Goal: Task Accomplishment & Management: Use online tool/utility

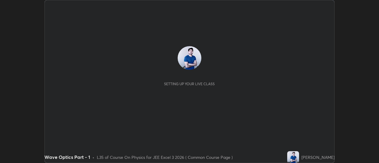
scroll to position [163, 378]
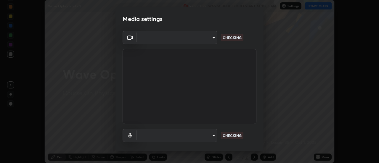
type input "e2aa400b7bb40988937289f1826270d99bb774d75893401bafd8ee5ef144e594"
click at [214, 134] on body "Erase all Wave Optics Part - 1 Recording WAS SCHEDULED TO START AT 11:05 AM Set…" at bounding box center [189, 81] width 379 height 163
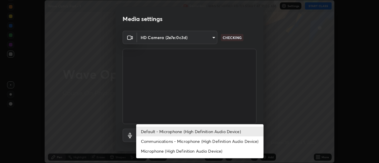
click at [214, 142] on li "Communications - Microphone (High Definition Audio Device)" at bounding box center [199, 141] width 127 height 10
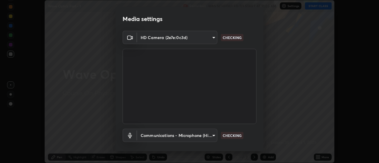
click at [212, 134] on body "Erase all Wave Optics Part - 1 Recording WAS SCHEDULED TO START AT 11:05 AM Set…" at bounding box center [189, 81] width 379 height 163
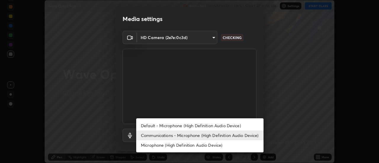
click at [212, 127] on li "Default - Microphone (High Definition Audio Device)" at bounding box center [199, 126] width 127 height 10
type input "default"
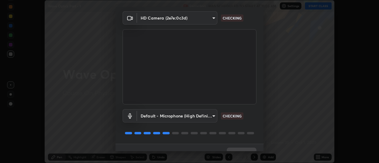
scroll to position [31, 0]
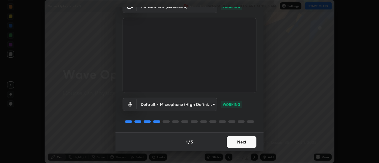
click at [243, 142] on button "Next" at bounding box center [242, 142] width 30 height 12
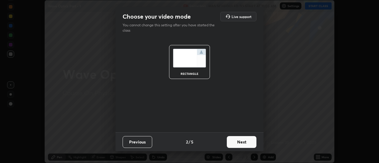
click at [249, 143] on button "Next" at bounding box center [242, 142] width 30 height 12
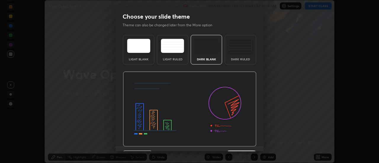
scroll to position [14, 0]
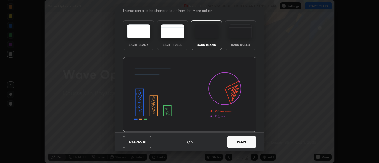
click at [246, 144] on button "Next" at bounding box center [242, 142] width 30 height 12
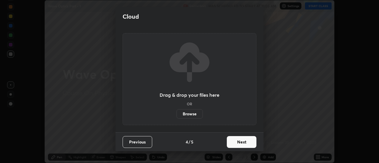
scroll to position [0, 0]
click at [247, 143] on button "Next" at bounding box center [242, 142] width 30 height 12
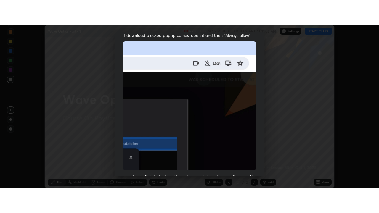
scroll to position [152, 0]
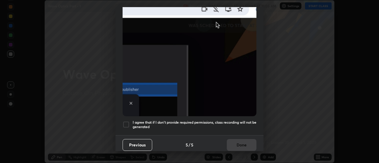
click at [128, 123] on div at bounding box center [126, 124] width 7 height 7
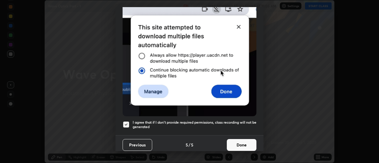
click at [245, 143] on button "Done" at bounding box center [242, 145] width 30 height 12
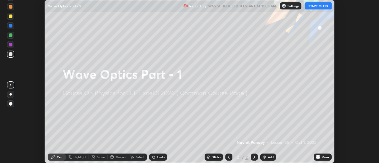
click at [319, 156] on icon at bounding box center [318, 155] width 1 height 1
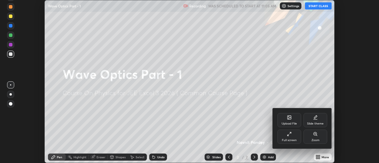
click at [294, 137] on div "Full screen" at bounding box center [289, 137] width 24 height 14
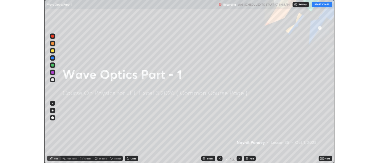
scroll to position [213, 379]
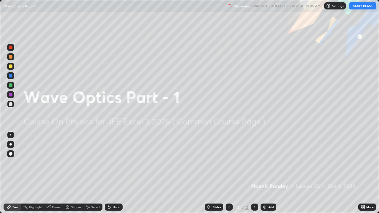
click at [364, 7] on button "START CLASS" at bounding box center [362, 5] width 27 height 7
click at [267, 163] on div "Add" at bounding box center [268, 207] width 16 height 7
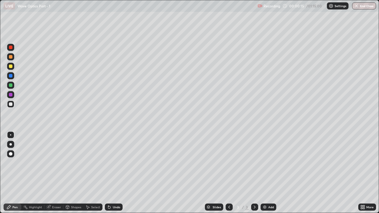
click at [12, 104] on div at bounding box center [11, 104] width 4 height 4
click at [13, 86] on div at bounding box center [10, 85] width 7 height 7
click at [111, 163] on div "Undo" at bounding box center [114, 207] width 18 height 7
click at [110, 163] on icon at bounding box center [109, 207] width 5 height 5
click at [111, 163] on div "Undo" at bounding box center [114, 207] width 18 height 7
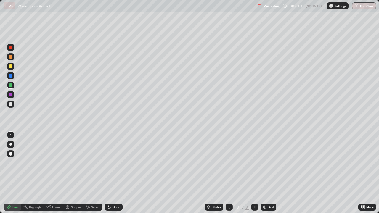
click at [112, 163] on div "Undo" at bounding box center [114, 207] width 18 height 7
click at [10, 103] on div at bounding box center [11, 104] width 4 height 4
click at [11, 87] on div at bounding box center [11, 85] width 4 height 4
click at [113, 163] on div "Undo" at bounding box center [116, 207] width 7 height 3
click at [53, 163] on div "Eraser" at bounding box center [56, 207] width 9 height 3
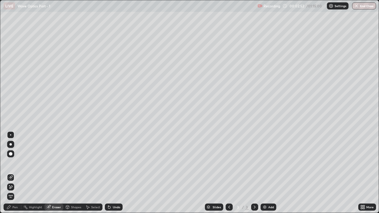
click at [9, 163] on icon at bounding box center [9, 185] width 1 height 1
click at [12, 163] on div "Pen" at bounding box center [13, 207] width 18 height 7
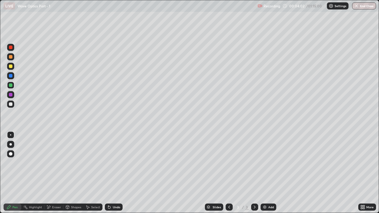
click at [55, 163] on div "Eraser" at bounding box center [56, 207] width 9 height 3
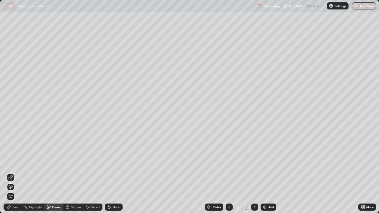
click at [15, 163] on div "Pen" at bounding box center [14, 207] width 5 height 3
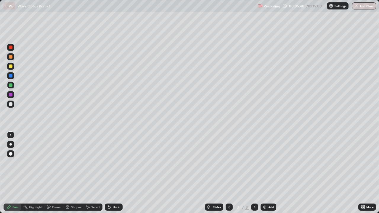
click at [10, 76] on div at bounding box center [11, 76] width 4 height 4
click at [55, 163] on div "Eraser" at bounding box center [56, 207] width 9 height 3
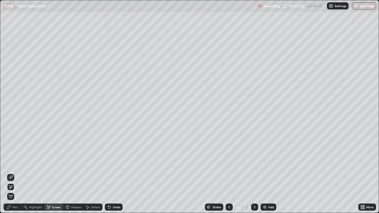
click at [9, 163] on icon at bounding box center [9, 207] width 4 height 4
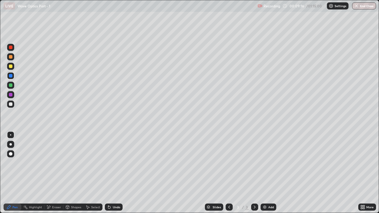
click at [116, 163] on div "Undo" at bounding box center [116, 207] width 7 height 3
click at [254, 163] on icon at bounding box center [254, 207] width 5 height 5
click at [265, 163] on img at bounding box center [264, 207] width 5 height 5
click at [11, 104] on div at bounding box center [11, 104] width 4 height 4
click at [115, 163] on div "Undo" at bounding box center [116, 207] width 7 height 3
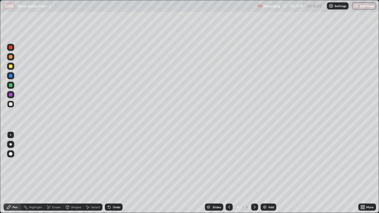
click at [12, 86] on div at bounding box center [11, 85] width 4 height 4
click at [56, 163] on div "Eraser" at bounding box center [56, 207] width 9 height 3
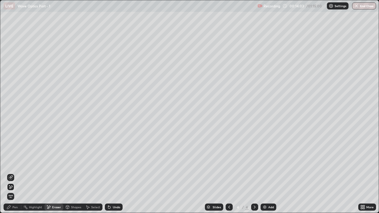
click at [13, 163] on div "Pen" at bounding box center [14, 207] width 5 height 3
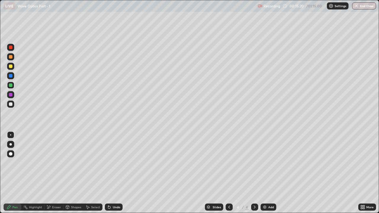
click at [52, 163] on div "Eraser" at bounding box center [56, 207] width 9 height 3
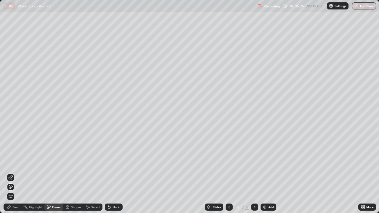
click at [15, 163] on div "Pen" at bounding box center [14, 207] width 5 height 3
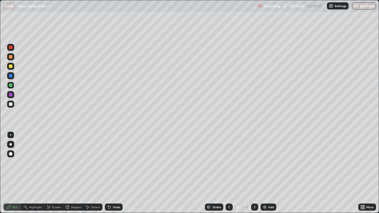
click at [11, 85] on div at bounding box center [11, 85] width 4 height 4
click at [10, 93] on div at bounding box center [11, 95] width 4 height 4
click at [11, 86] on div at bounding box center [11, 85] width 4 height 4
click at [110, 163] on icon at bounding box center [109, 207] width 5 height 5
click at [49, 163] on icon at bounding box center [48, 207] width 3 height 3
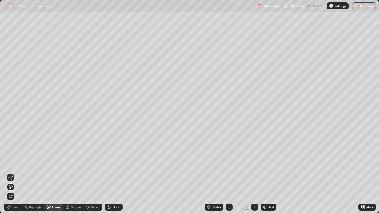
click at [12, 163] on icon at bounding box center [10, 187] width 5 height 5
click at [15, 163] on div "Pen" at bounding box center [13, 207] width 18 height 7
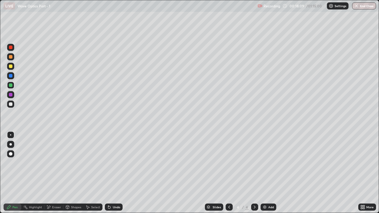
click at [11, 94] on div at bounding box center [11, 95] width 4 height 4
click at [11, 86] on div at bounding box center [11, 85] width 4 height 4
click at [263, 163] on img at bounding box center [264, 207] width 5 height 5
click at [11, 77] on div at bounding box center [11, 76] width 4 height 4
click at [109, 163] on icon at bounding box center [109, 207] width 2 height 2
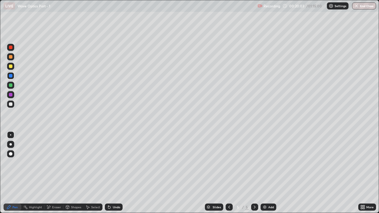
click at [227, 163] on icon at bounding box center [229, 207] width 5 height 5
click at [254, 163] on icon at bounding box center [254, 207] width 5 height 5
click at [10, 86] on div at bounding box center [11, 85] width 4 height 4
click at [263, 163] on img at bounding box center [264, 207] width 5 height 5
click at [10, 77] on div at bounding box center [11, 76] width 4 height 4
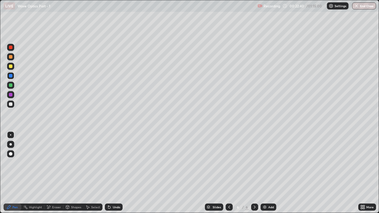
click at [11, 65] on div at bounding box center [11, 67] width 4 height 4
click at [11, 76] on div at bounding box center [11, 76] width 4 height 4
click at [10, 85] on div at bounding box center [11, 85] width 4 height 4
click at [112, 163] on div "Undo" at bounding box center [114, 207] width 18 height 7
click at [11, 76] on div at bounding box center [11, 76] width 4 height 4
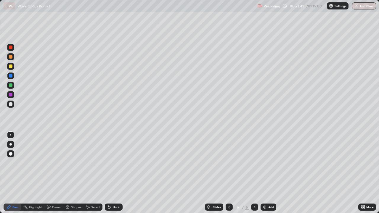
click at [115, 163] on div "Undo" at bounding box center [116, 207] width 7 height 3
click at [113, 163] on div "Undo" at bounding box center [116, 207] width 7 height 3
click at [110, 163] on icon at bounding box center [109, 207] width 5 height 5
click at [254, 163] on icon at bounding box center [254, 207] width 5 height 5
click at [266, 163] on div "Add" at bounding box center [268, 207] width 16 height 7
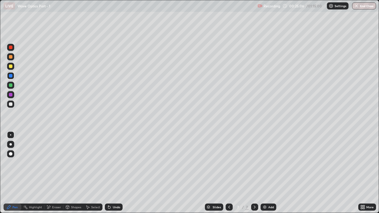
click at [13, 103] on div at bounding box center [10, 104] width 7 height 7
click at [9, 85] on div at bounding box center [11, 85] width 4 height 4
click at [53, 163] on div "Eraser" at bounding box center [53, 207] width 19 height 7
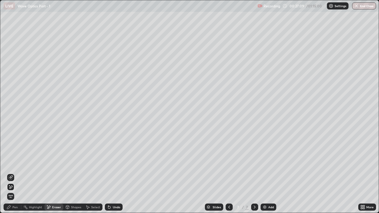
click at [54, 163] on div "Eraser" at bounding box center [56, 207] width 9 height 3
click at [16, 163] on div "Pen" at bounding box center [14, 207] width 5 height 3
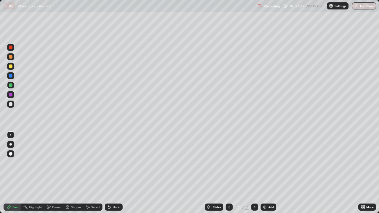
click at [10, 94] on div at bounding box center [11, 95] width 4 height 4
click at [11, 75] on div at bounding box center [11, 76] width 4 height 4
click at [9, 75] on div at bounding box center [11, 76] width 4 height 4
click at [13, 87] on div at bounding box center [10, 85] width 7 height 7
click at [12, 95] on div at bounding box center [11, 95] width 4 height 4
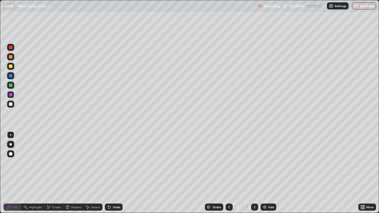
click at [11, 85] on div at bounding box center [11, 85] width 4 height 4
click at [254, 163] on icon at bounding box center [254, 207] width 5 height 5
click at [265, 163] on img at bounding box center [264, 207] width 5 height 5
click at [11, 104] on div at bounding box center [11, 104] width 4 height 4
click at [12, 85] on div at bounding box center [11, 85] width 4 height 4
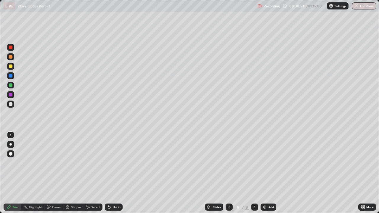
click at [113, 163] on div "Undo" at bounding box center [116, 207] width 7 height 3
click at [110, 163] on icon at bounding box center [109, 207] width 5 height 5
click at [109, 163] on icon at bounding box center [109, 207] width 2 height 2
click at [13, 77] on div at bounding box center [10, 75] width 7 height 7
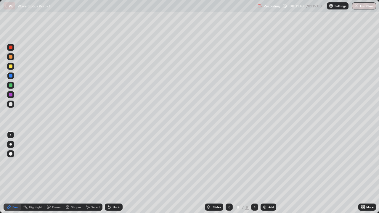
click at [114, 163] on div "Undo" at bounding box center [116, 207] width 7 height 3
click at [111, 163] on icon at bounding box center [109, 207] width 5 height 5
click at [255, 163] on icon at bounding box center [254, 207] width 5 height 5
click at [263, 163] on img at bounding box center [264, 207] width 5 height 5
click at [9, 104] on div at bounding box center [11, 104] width 4 height 4
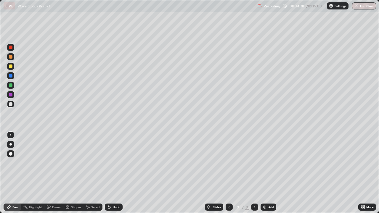
click at [110, 163] on icon at bounding box center [109, 207] width 5 height 5
click at [10, 86] on div at bounding box center [11, 85] width 4 height 4
click at [55, 163] on div "Eraser" at bounding box center [56, 207] width 9 height 3
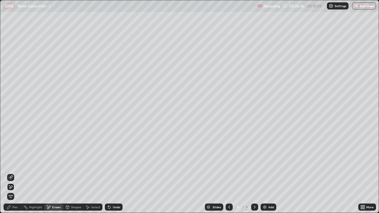
click at [57, 163] on div "Eraser" at bounding box center [56, 207] width 9 height 3
click at [17, 163] on div "Pen" at bounding box center [14, 207] width 5 height 3
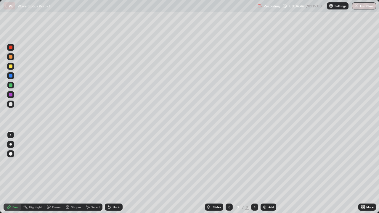
click at [11, 85] on div at bounding box center [11, 85] width 4 height 4
click at [10, 76] on div at bounding box center [11, 76] width 4 height 4
click at [109, 163] on icon at bounding box center [109, 207] width 5 height 5
click at [10, 66] on div at bounding box center [11, 67] width 4 height 4
click at [108, 163] on icon at bounding box center [109, 207] width 2 height 2
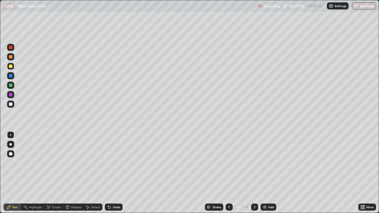
click at [108, 163] on icon at bounding box center [109, 207] width 2 height 2
click at [108, 163] on icon at bounding box center [109, 207] width 5 height 5
click at [10, 74] on div at bounding box center [11, 76] width 4 height 4
click at [12, 67] on div at bounding box center [11, 67] width 4 height 4
click at [11, 86] on div at bounding box center [11, 85] width 4 height 4
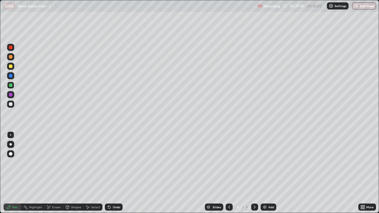
click at [9, 75] on div at bounding box center [11, 76] width 4 height 4
click at [11, 88] on div at bounding box center [10, 85] width 7 height 7
click at [12, 66] on div at bounding box center [11, 67] width 4 height 4
click at [254, 163] on icon at bounding box center [254, 207] width 5 height 5
click at [266, 163] on img at bounding box center [264, 207] width 5 height 5
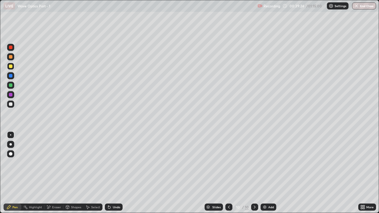
click at [11, 104] on div at bounding box center [11, 104] width 4 height 4
click at [108, 163] on icon at bounding box center [109, 207] width 2 height 2
click at [110, 163] on icon at bounding box center [109, 207] width 5 height 5
click at [112, 163] on div "Undo" at bounding box center [114, 207] width 18 height 7
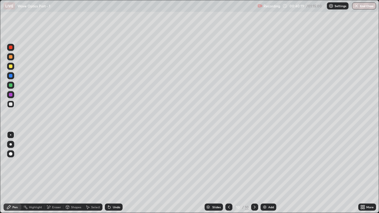
click at [111, 163] on div "Undo" at bounding box center [114, 207] width 18 height 7
click at [113, 163] on div "Undo" at bounding box center [116, 207] width 7 height 3
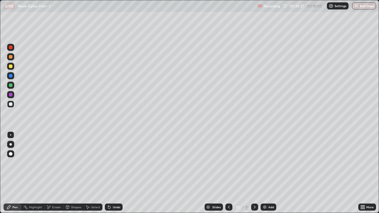
click at [49, 163] on icon at bounding box center [48, 207] width 3 height 3
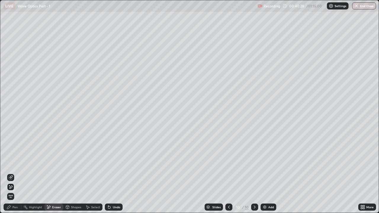
click at [11, 163] on icon at bounding box center [10, 177] width 5 height 5
click at [13, 163] on div "Pen" at bounding box center [14, 207] width 5 height 3
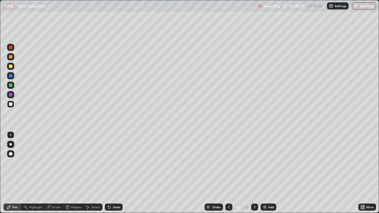
click at [11, 84] on div at bounding box center [11, 85] width 4 height 4
click at [11, 77] on div at bounding box center [11, 76] width 4 height 4
click at [253, 163] on icon at bounding box center [254, 207] width 5 height 5
click at [262, 163] on img at bounding box center [264, 207] width 5 height 5
click at [11, 85] on div at bounding box center [11, 85] width 4 height 4
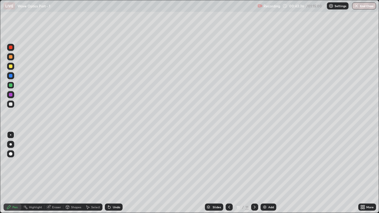
click at [112, 163] on div "Undo" at bounding box center [114, 207] width 18 height 7
click at [113, 163] on div "Undo" at bounding box center [116, 207] width 7 height 3
click at [13, 78] on div at bounding box center [10, 75] width 7 height 7
click at [10, 87] on div at bounding box center [11, 85] width 4 height 4
click at [108, 163] on icon at bounding box center [108, 206] width 1 height 1
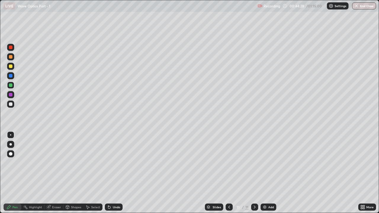
click at [51, 163] on div "Eraser" at bounding box center [53, 207] width 19 height 7
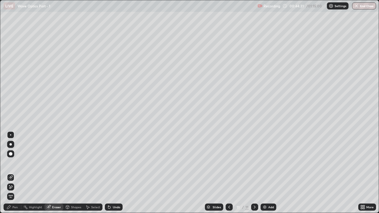
click at [17, 163] on div "Pen" at bounding box center [13, 207] width 18 height 7
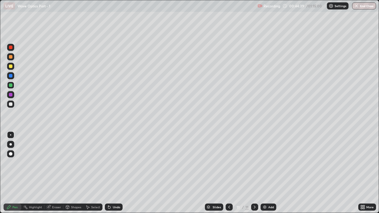
click at [11, 94] on div at bounding box center [11, 95] width 4 height 4
click at [111, 163] on div "Undo" at bounding box center [114, 207] width 18 height 7
click at [229, 163] on icon at bounding box center [229, 207] width 5 height 5
click at [253, 163] on icon at bounding box center [254, 207] width 5 height 5
click at [254, 163] on icon at bounding box center [254, 207] width 5 height 5
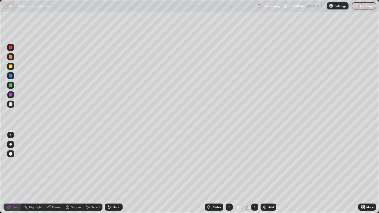
click at [265, 163] on img at bounding box center [264, 207] width 5 height 5
click at [10, 107] on div at bounding box center [10, 104] width 7 height 7
click at [111, 163] on icon at bounding box center [109, 207] width 5 height 5
click at [11, 86] on div at bounding box center [11, 85] width 4 height 4
click at [111, 163] on div "Undo" at bounding box center [114, 207] width 18 height 7
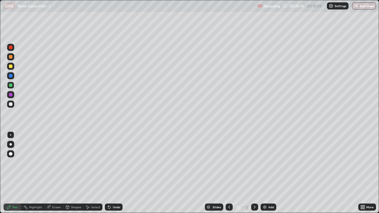
click at [11, 75] on div at bounding box center [11, 76] width 4 height 4
click at [228, 163] on icon at bounding box center [229, 207] width 5 height 5
click at [254, 163] on icon at bounding box center [254, 207] width 5 height 5
click at [113, 163] on div "Undo" at bounding box center [116, 207] width 7 height 3
click at [11, 85] on div at bounding box center [11, 85] width 4 height 4
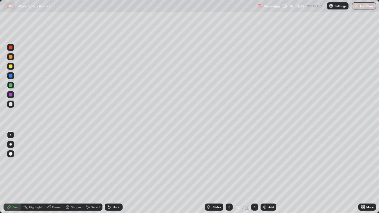
click at [57, 163] on div "Eraser" at bounding box center [56, 207] width 9 height 3
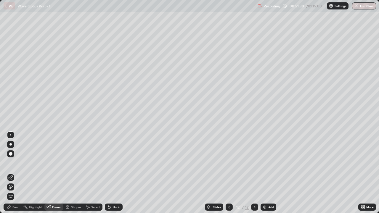
click at [16, 163] on div "Pen" at bounding box center [14, 207] width 5 height 3
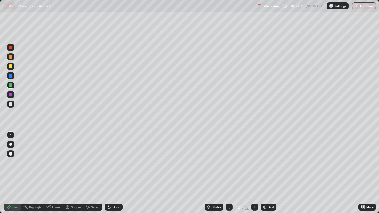
click at [254, 163] on icon at bounding box center [254, 207] width 5 height 5
click at [266, 163] on div "Add" at bounding box center [268, 207] width 16 height 7
click at [10, 105] on div at bounding box center [11, 104] width 4 height 4
click at [11, 84] on div at bounding box center [11, 85] width 4 height 4
click at [108, 163] on icon at bounding box center [109, 207] width 2 height 2
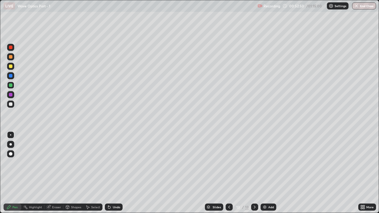
click at [108, 163] on icon at bounding box center [109, 207] width 2 height 2
click at [113, 163] on div "Undo" at bounding box center [116, 207] width 7 height 3
click at [52, 163] on div "Eraser" at bounding box center [56, 207] width 9 height 3
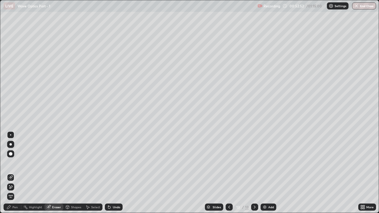
click at [53, 163] on div "Eraser" at bounding box center [56, 207] width 9 height 3
click at [13, 163] on div "Pen" at bounding box center [13, 207] width 18 height 7
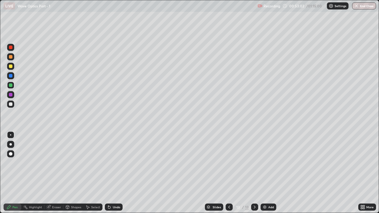
click at [108, 163] on icon at bounding box center [109, 207] width 2 height 2
click at [110, 163] on icon at bounding box center [109, 207] width 5 height 5
click at [108, 163] on icon at bounding box center [108, 206] width 1 height 1
click at [110, 163] on icon at bounding box center [109, 207] width 5 height 5
click at [111, 163] on div "Undo" at bounding box center [114, 207] width 18 height 7
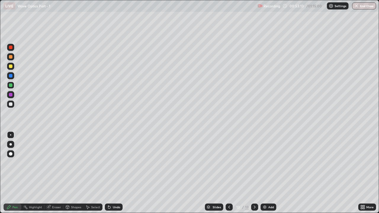
click at [10, 76] on div at bounding box center [11, 76] width 4 height 4
click at [9, 85] on div at bounding box center [10, 85] width 7 height 7
click at [11, 95] on div at bounding box center [11, 95] width 4 height 4
click at [11, 85] on div at bounding box center [11, 85] width 4 height 4
click at [9, 75] on div at bounding box center [11, 76] width 4 height 4
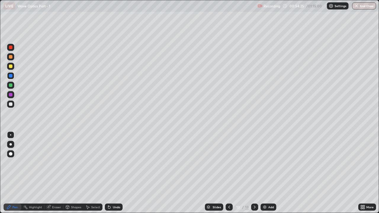
click at [110, 163] on icon at bounding box center [109, 207] width 5 height 5
click at [111, 163] on div "Undo" at bounding box center [114, 207] width 18 height 7
click at [113, 163] on div "Undo" at bounding box center [114, 207] width 18 height 7
click at [116, 163] on div "Undo" at bounding box center [116, 207] width 7 height 3
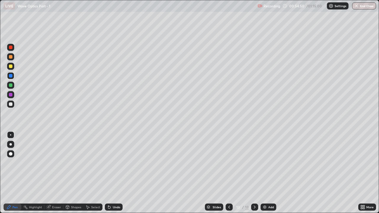
click at [113, 163] on div "Undo" at bounding box center [116, 207] width 7 height 3
click at [114, 163] on div "Undo" at bounding box center [114, 207] width 18 height 7
click at [116, 163] on div "Undo" at bounding box center [114, 207] width 18 height 7
click at [114, 163] on div "Undo" at bounding box center [114, 207] width 18 height 7
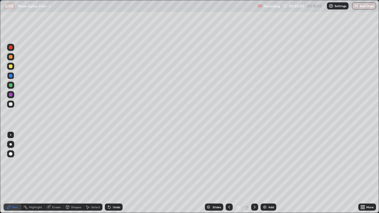
click at [115, 163] on div "Undo" at bounding box center [116, 207] width 7 height 3
click at [9, 86] on div at bounding box center [11, 85] width 4 height 4
click at [11, 78] on div at bounding box center [10, 75] width 7 height 7
click at [264, 163] on img at bounding box center [264, 207] width 5 height 5
click at [11, 86] on div at bounding box center [11, 85] width 4 height 4
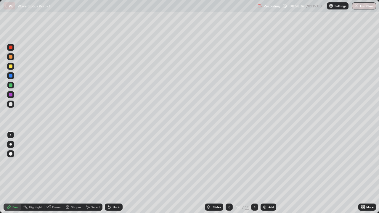
click at [10, 76] on div at bounding box center [11, 76] width 4 height 4
click at [228, 163] on icon at bounding box center [229, 207] width 5 height 5
click at [253, 163] on icon at bounding box center [254, 207] width 5 height 5
click at [228, 163] on icon at bounding box center [229, 207] width 5 height 5
click at [257, 163] on div at bounding box center [254, 207] width 7 height 7
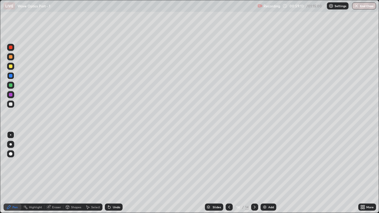
click at [11, 86] on div at bounding box center [11, 85] width 4 height 4
click at [11, 95] on div at bounding box center [11, 95] width 4 height 4
click at [10, 85] on div at bounding box center [11, 85] width 4 height 4
click at [55, 163] on div "Eraser" at bounding box center [56, 207] width 9 height 3
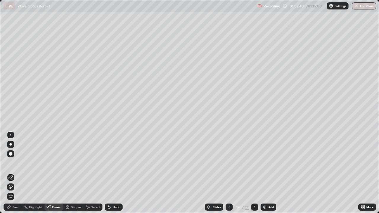
click at [16, 163] on div "Pen" at bounding box center [14, 207] width 5 height 3
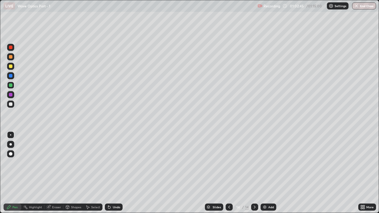
click at [108, 163] on icon at bounding box center [109, 207] width 2 height 2
click at [113, 163] on div "Undo" at bounding box center [116, 207] width 7 height 3
click at [115, 163] on div "Undo" at bounding box center [116, 207] width 7 height 3
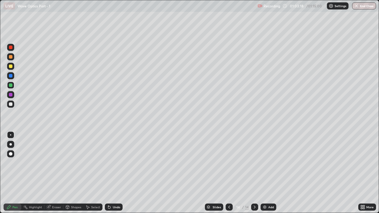
click at [115, 163] on div "Undo" at bounding box center [116, 207] width 7 height 3
click at [114, 163] on div "Undo" at bounding box center [114, 207] width 18 height 7
click at [113, 163] on div "Undo" at bounding box center [116, 207] width 7 height 3
click at [264, 163] on img at bounding box center [264, 207] width 5 height 5
click at [229, 163] on icon at bounding box center [229, 207] width 5 height 5
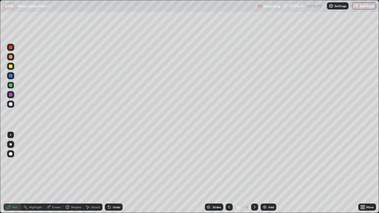
click at [254, 163] on icon at bounding box center [254, 207] width 5 height 5
click at [228, 163] on icon at bounding box center [229, 207] width 5 height 5
click at [252, 163] on div at bounding box center [254, 207] width 7 height 7
click at [11, 94] on div at bounding box center [11, 95] width 4 height 4
click at [11, 86] on div at bounding box center [11, 85] width 4 height 4
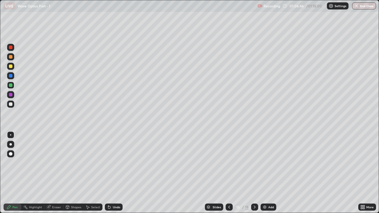
click at [11, 103] on div at bounding box center [11, 104] width 4 height 4
click at [11, 86] on div at bounding box center [11, 85] width 4 height 4
click at [8, 97] on div at bounding box center [10, 94] width 7 height 7
click at [14, 86] on div at bounding box center [10, 85] width 7 height 7
click at [11, 96] on div at bounding box center [11, 95] width 4 height 4
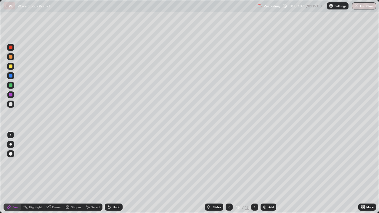
click at [10, 76] on div at bounding box center [11, 76] width 4 height 4
click at [12, 67] on div at bounding box center [11, 67] width 4 height 4
click at [111, 163] on div "Undo" at bounding box center [114, 207] width 18 height 7
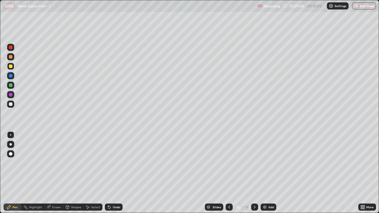
click at [110, 163] on icon at bounding box center [109, 207] width 5 height 5
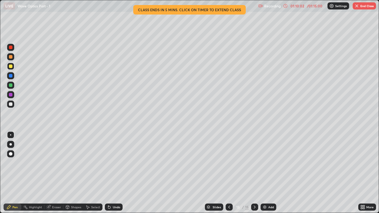
click at [14, 57] on div at bounding box center [10, 56] width 7 height 7
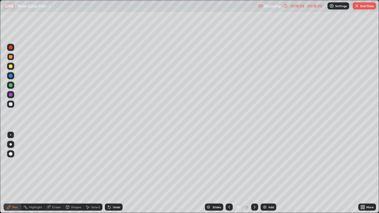
click at [11, 84] on div at bounding box center [11, 85] width 4 height 4
click at [11, 75] on div at bounding box center [11, 76] width 4 height 4
click at [11, 57] on div at bounding box center [11, 57] width 4 height 4
click at [265, 163] on img at bounding box center [264, 207] width 5 height 5
click at [228, 163] on icon at bounding box center [229, 207] width 2 height 3
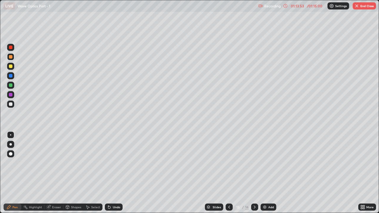
click at [113, 163] on div "Undo" at bounding box center [116, 207] width 7 height 3
click at [111, 163] on div "Undo" at bounding box center [114, 207] width 18 height 7
click at [108, 163] on icon at bounding box center [109, 207] width 2 height 2
click at [254, 163] on icon at bounding box center [255, 207] width 2 height 3
click at [228, 163] on icon at bounding box center [229, 207] width 5 height 5
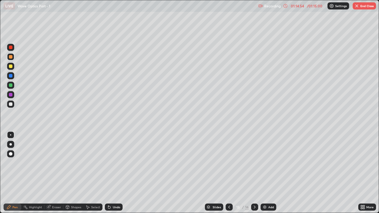
click at [253, 163] on icon at bounding box center [254, 207] width 5 height 5
click at [361, 8] on button "End Class" at bounding box center [363, 5] width 23 height 7
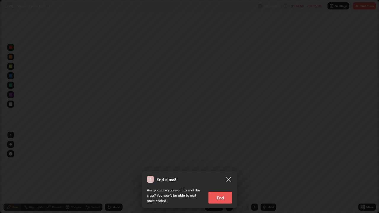
click at [220, 163] on button "End" at bounding box center [220, 198] width 24 height 12
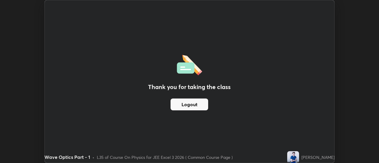
scroll to position [29428, 29213]
